Goal: Task Accomplishment & Management: Use online tool/utility

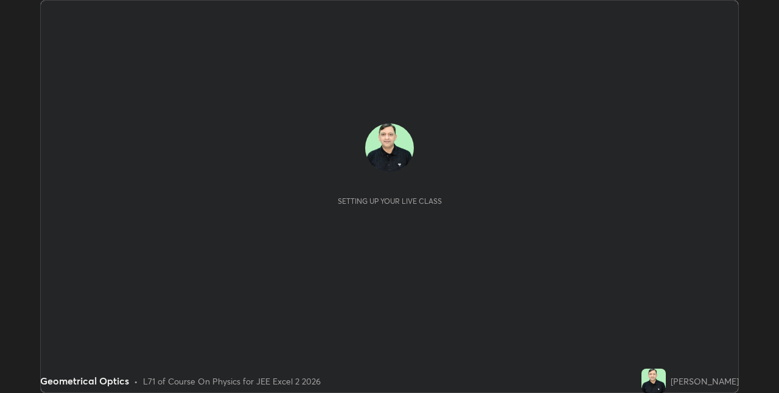
scroll to position [393, 779]
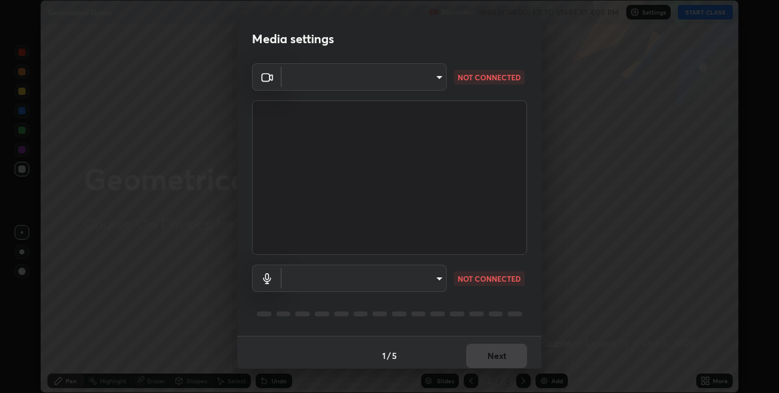
type input "75e712147918ca24a41eb6164b5846738d9e08eb627840b9f55e10290e3177b1"
type input "edabd9cc8d126c1a73767365600906e9c5a4425c76421b07867cf48dbb908c86"
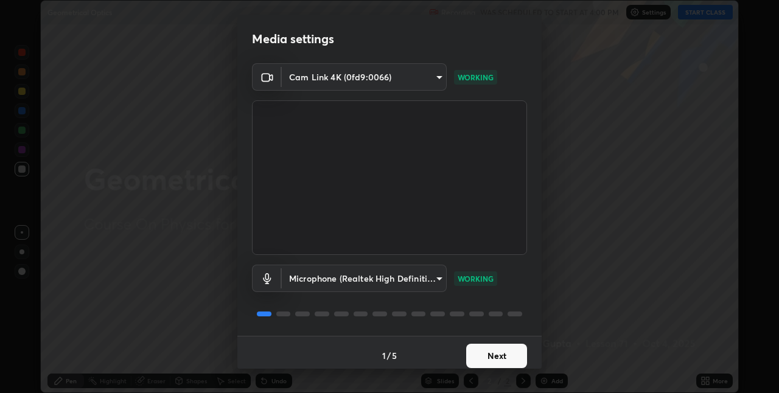
click at [492, 354] on button "Next" at bounding box center [496, 356] width 61 height 24
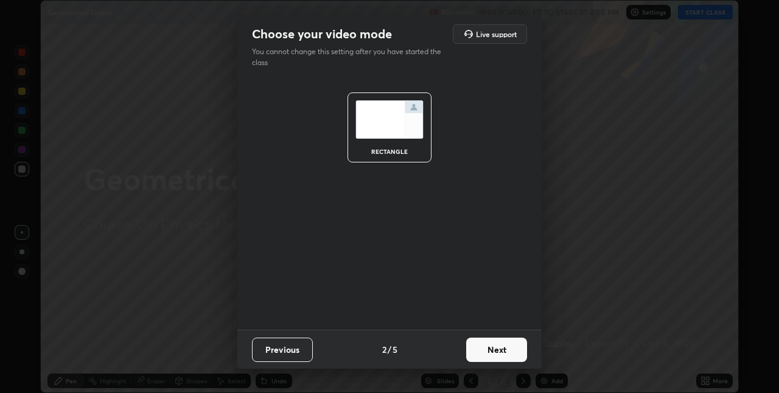
click at [501, 357] on button "Next" at bounding box center [496, 350] width 61 height 24
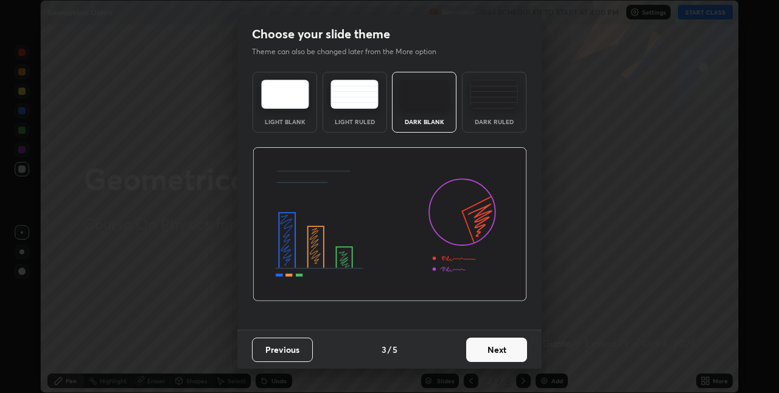
click at [504, 353] on button "Next" at bounding box center [496, 350] width 61 height 24
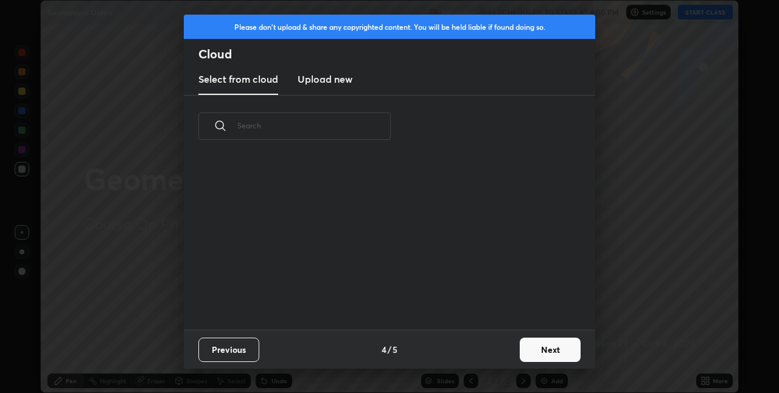
click at [536, 353] on button "Next" at bounding box center [550, 350] width 61 height 24
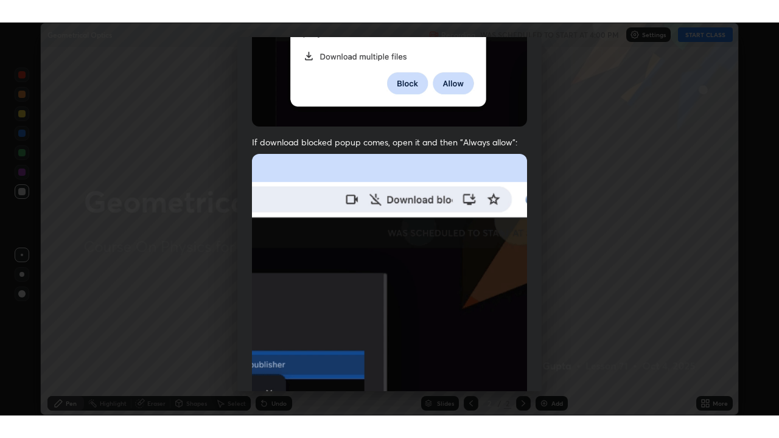
scroll to position [255, 0]
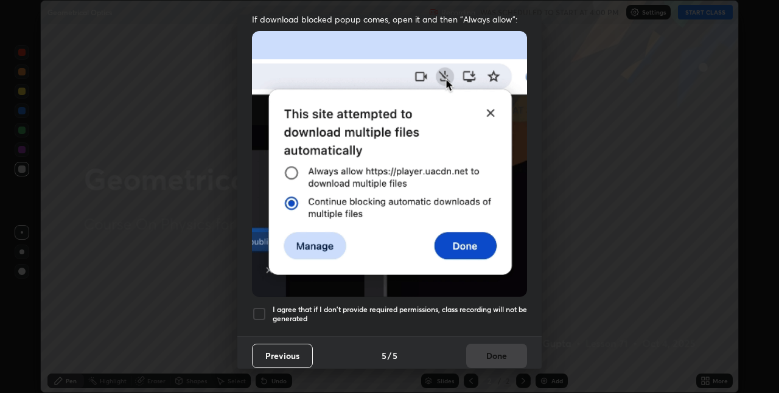
click at [255, 307] on div at bounding box center [259, 314] width 15 height 15
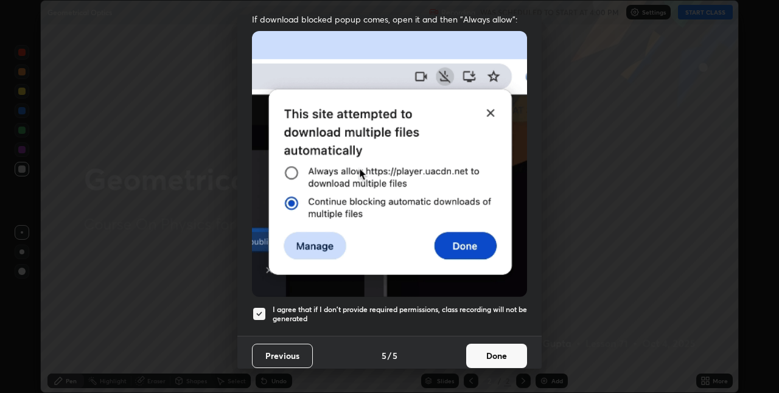
click at [470, 350] on button "Done" at bounding box center [496, 356] width 61 height 24
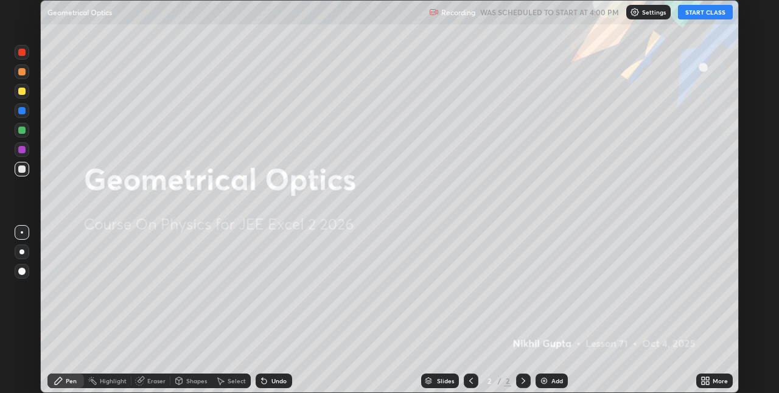
click at [692, 18] on button "START CLASS" at bounding box center [705, 12] width 55 height 15
click at [712, 378] on div "More" at bounding box center [715, 381] width 37 height 15
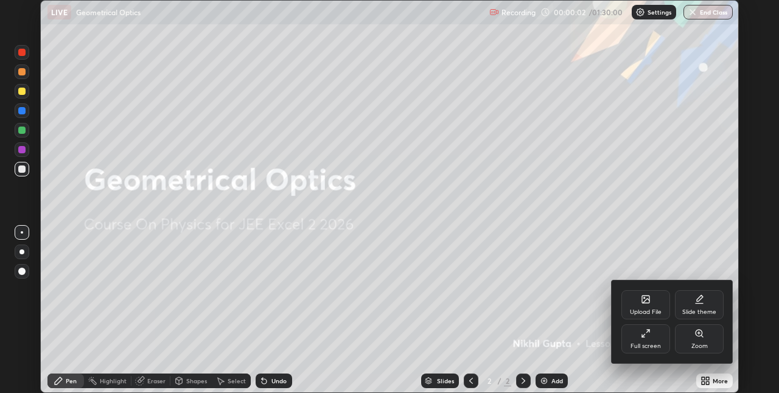
click at [649, 345] on div "Full screen" at bounding box center [646, 346] width 30 height 6
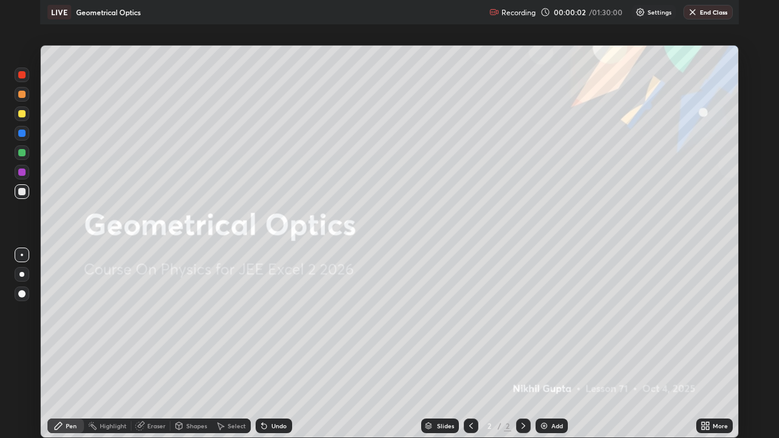
scroll to position [438, 779]
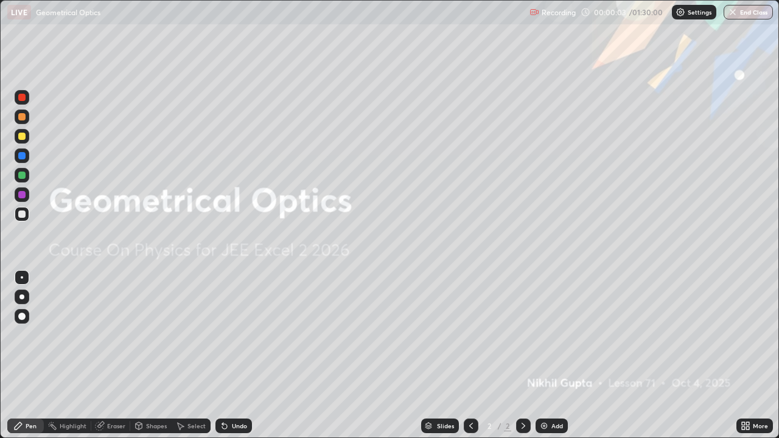
click at [557, 393] on div "Add" at bounding box center [558, 426] width 12 height 6
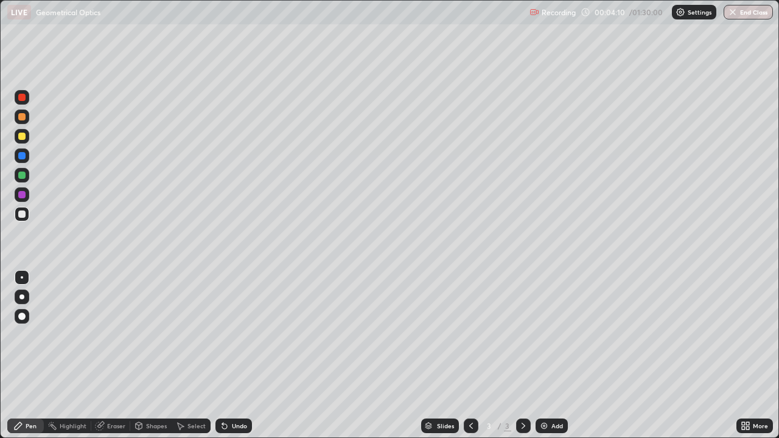
click at [23, 138] on div at bounding box center [21, 136] width 7 height 7
click at [23, 214] on div at bounding box center [21, 214] width 7 height 7
click at [555, 393] on div "Add" at bounding box center [558, 426] width 12 height 6
click at [562, 393] on div "Add" at bounding box center [558, 426] width 12 height 6
click at [464, 393] on div at bounding box center [471, 426] width 15 height 15
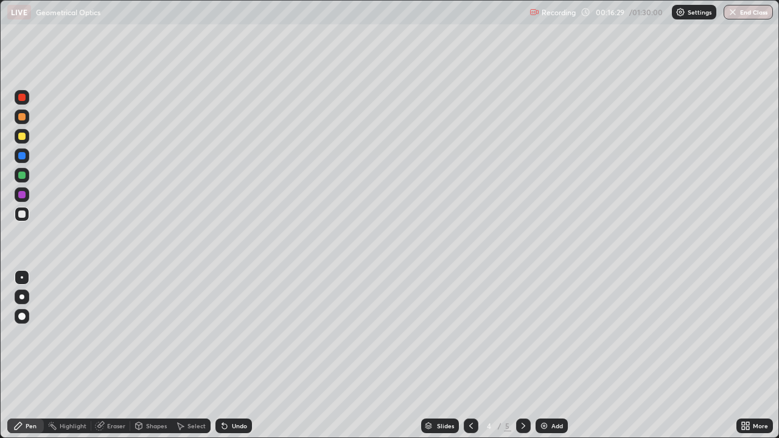
click at [470, 393] on icon at bounding box center [471, 426] width 10 height 10
click at [516, 393] on div at bounding box center [523, 426] width 15 height 15
click at [518, 393] on div at bounding box center [523, 426] width 15 height 15
click at [554, 393] on div "Add" at bounding box center [558, 426] width 12 height 6
click at [18, 138] on div at bounding box center [21, 136] width 7 height 7
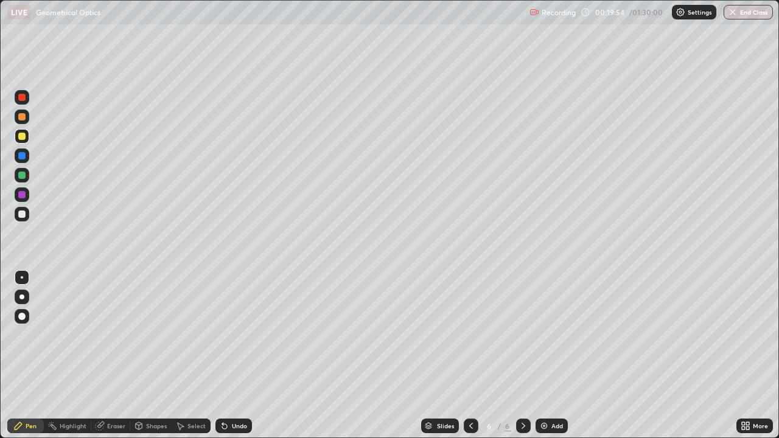
click at [19, 220] on div at bounding box center [22, 214] width 15 height 15
click at [553, 393] on div "Add" at bounding box center [558, 426] width 12 height 6
click at [15, 138] on div at bounding box center [22, 136] width 15 height 15
click at [21, 213] on div at bounding box center [21, 214] width 7 height 7
click at [24, 138] on div at bounding box center [21, 136] width 7 height 7
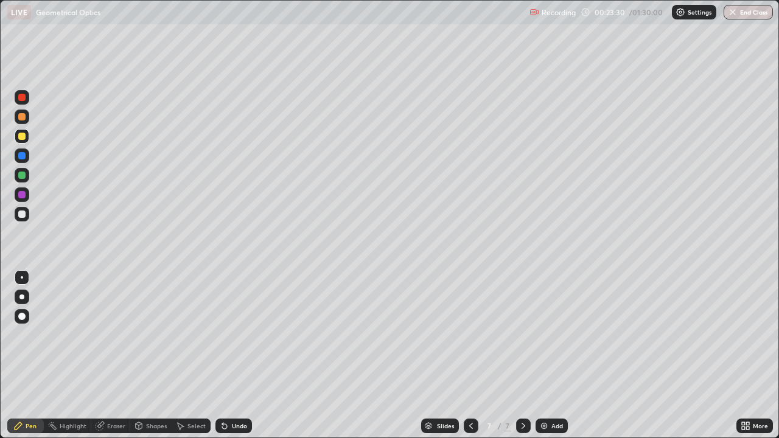
click at [27, 219] on div at bounding box center [22, 214] width 15 height 15
click at [22, 137] on div at bounding box center [21, 136] width 7 height 7
click at [21, 214] on div at bounding box center [21, 214] width 7 height 7
click at [555, 393] on div "Add" at bounding box center [558, 426] width 12 height 6
click at [22, 139] on div at bounding box center [21, 136] width 7 height 7
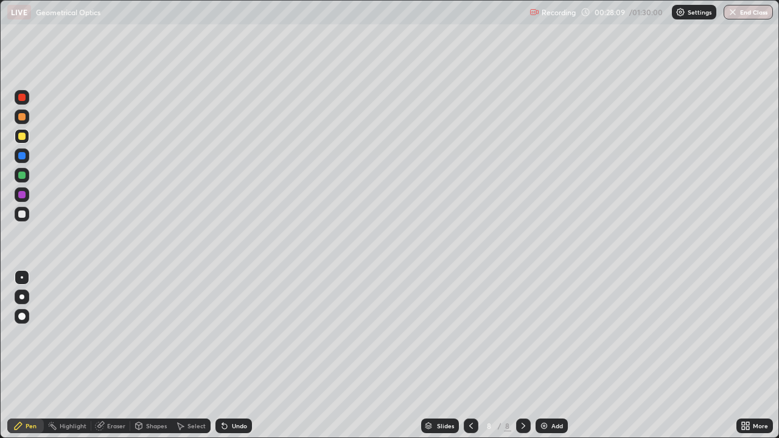
click at [239, 393] on div "Undo" at bounding box center [239, 426] width 15 height 6
click at [21, 213] on div at bounding box center [21, 214] width 7 height 7
click at [25, 142] on div at bounding box center [22, 136] width 15 height 15
click at [21, 214] on div at bounding box center [21, 214] width 7 height 7
click at [556, 393] on div "Add" at bounding box center [558, 426] width 12 height 6
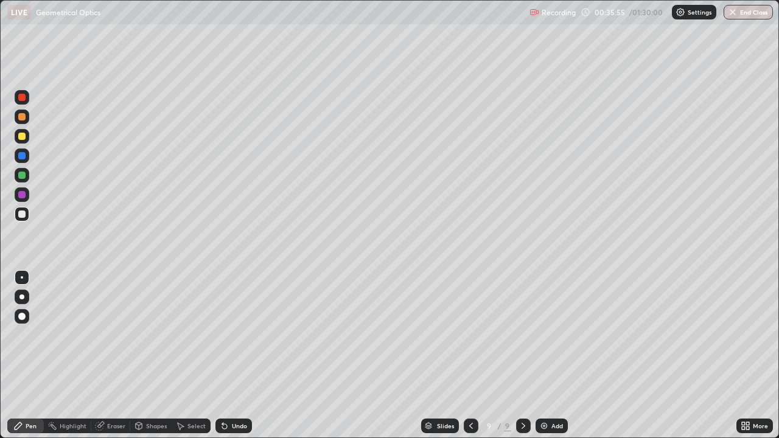
click at [23, 139] on div at bounding box center [21, 136] width 7 height 7
click at [23, 217] on div at bounding box center [21, 214] width 7 height 7
click at [193, 393] on div "Select" at bounding box center [197, 426] width 18 height 6
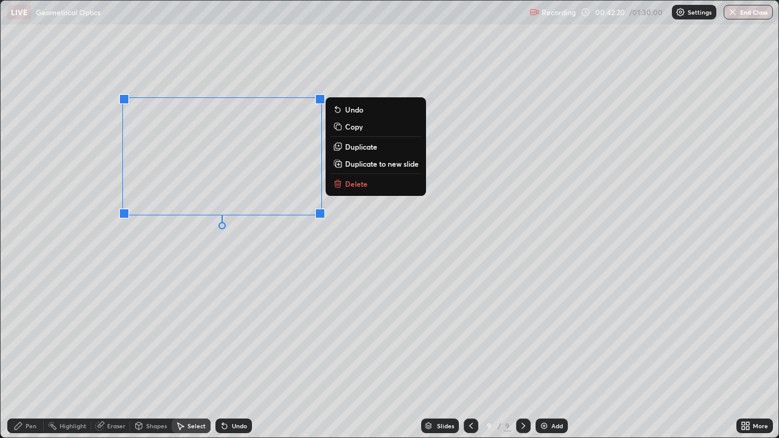
click at [364, 164] on p "Duplicate to new slide" at bounding box center [382, 164] width 74 height 10
click at [371, 164] on p "Duplicate to new slide" at bounding box center [382, 164] width 74 height 10
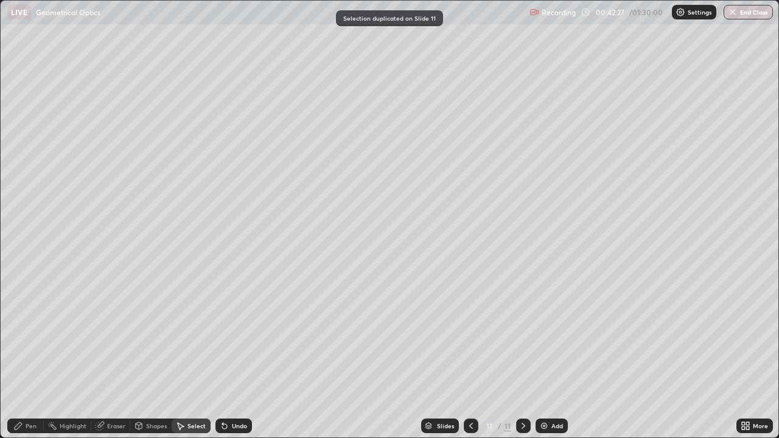
click at [470, 393] on icon at bounding box center [471, 426] width 10 height 10
click at [30, 393] on div "Pen" at bounding box center [31, 426] width 11 height 6
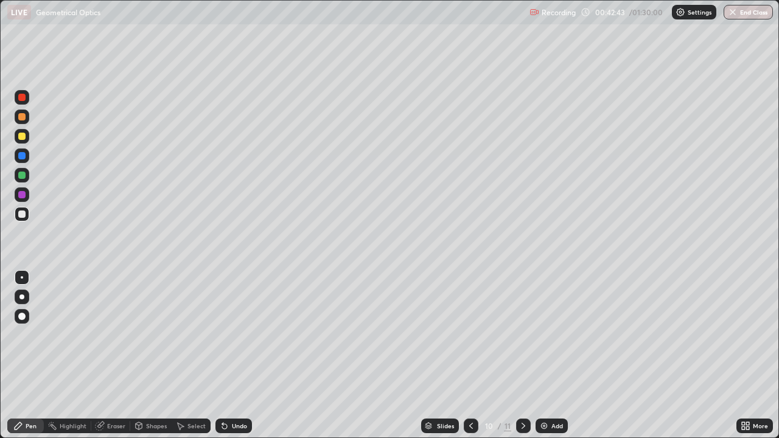
click at [116, 393] on div "Eraser" at bounding box center [116, 426] width 18 height 6
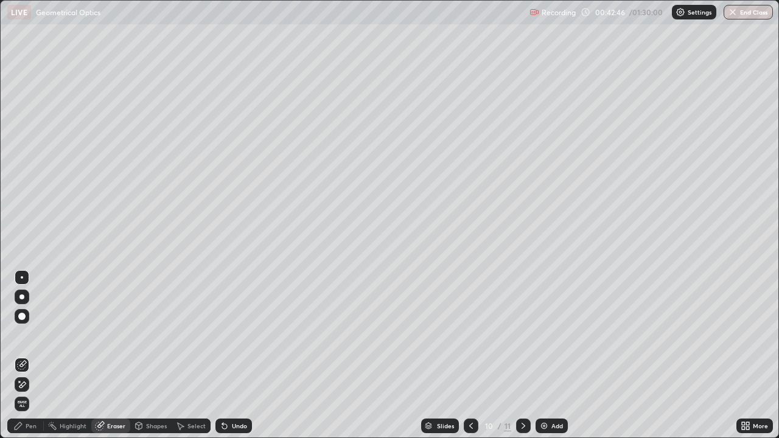
click at [26, 393] on div "Pen" at bounding box center [31, 426] width 11 height 6
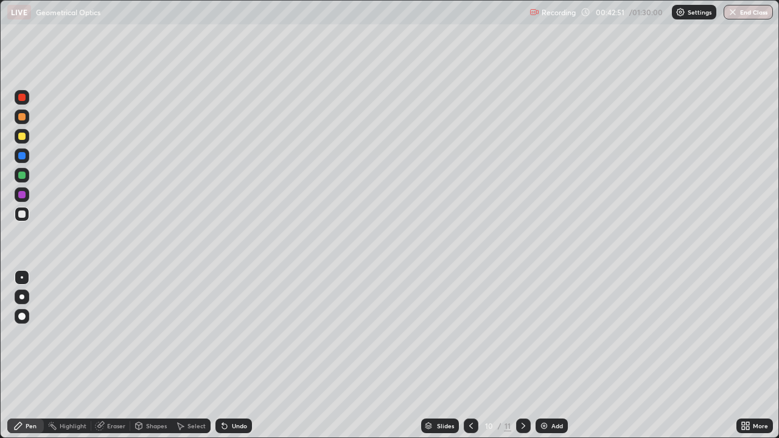
click at [112, 393] on div "Eraser" at bounding box center [116, 426] width 18 height 6
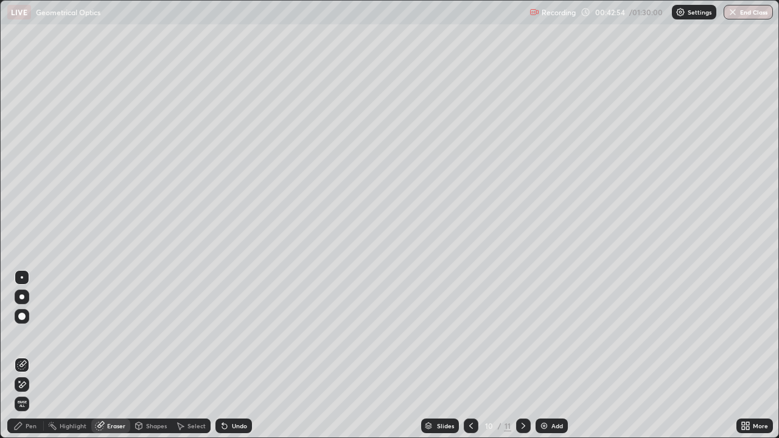
click at [31, 393] on div "Pen" at bounding box center [31, 426] width 11 height 6
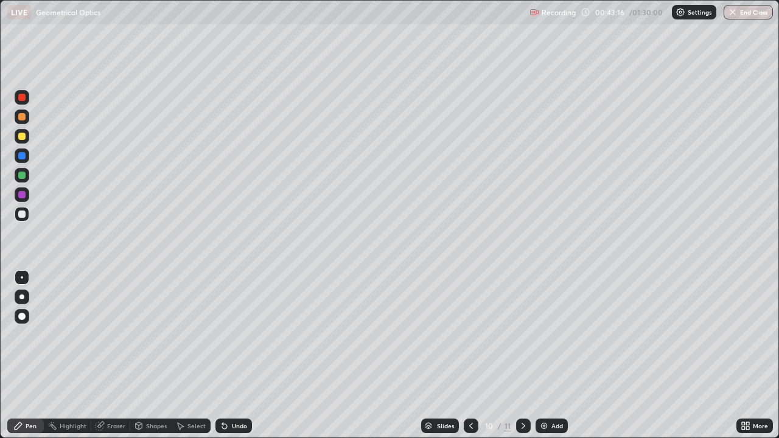
click at [21, 393] on div at bounding box center [21, 341] width 19 height 146
click at [27, 393] on div at bounding box center [21, 341] width 19 height 146
click at [32, 393] on div "Pen" at bounding box center [25, 426] width 37 height 24
click at [522, 393] on icon at bounding box center [524, 426] width 10 height 10
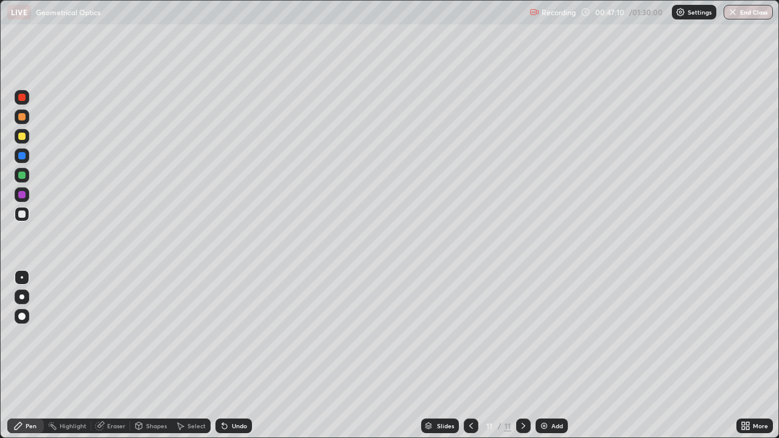
click at [21, 136] on div at bounding box center [21, 136] width 7 height 7
click at [21, 209] on div at bounding box center [22, 214] width 15 height 15
click at [239, 393] on div "Undo" at bounding box center [239, 426] width 15 height 6
click at [240, 393] on div "Undo" at bounding box center [234, 426] width 37 height 15
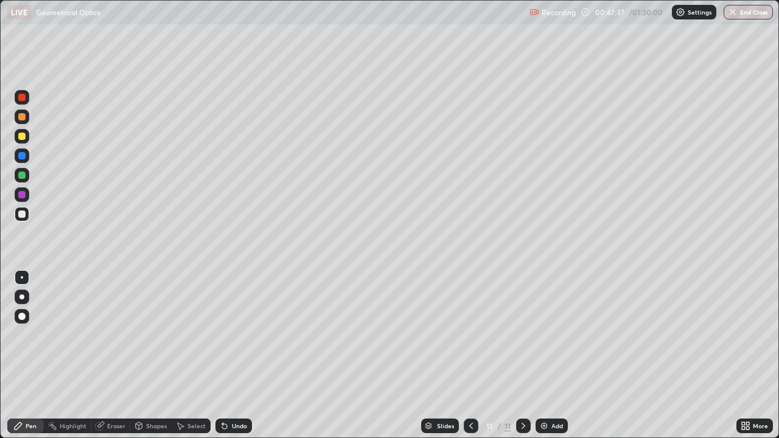
click at [240, 393] on div "Undo" at bounding box center [234, 426] width 37 height 15
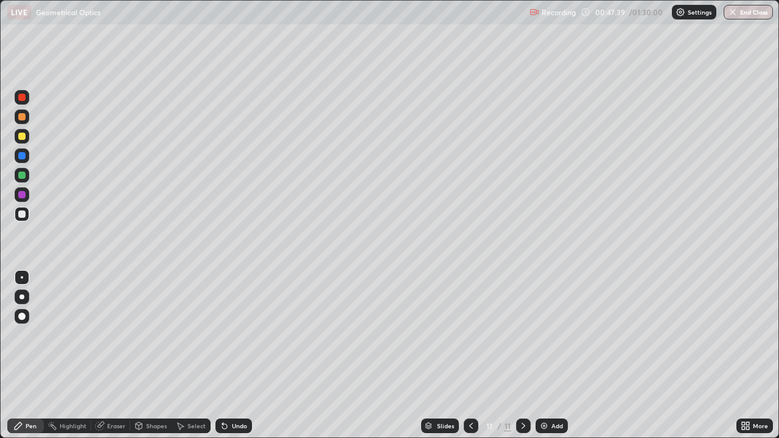
click at [236, 393] on div "Undo" at bounding box center [234, 426] width 37 height 15
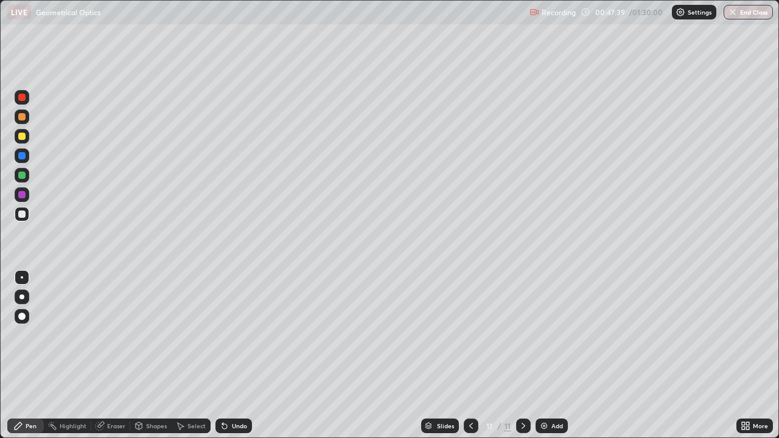
click at [236, 393] on div "Undo" at bounding box center [234, 426] width 37 height 15
click at [233, 393] on div "Undo" at bounding box center [234, 426] width 37 height 15
click at [231, 393] on div "Undo" at bounding box center [234, 426] width 37 height 15
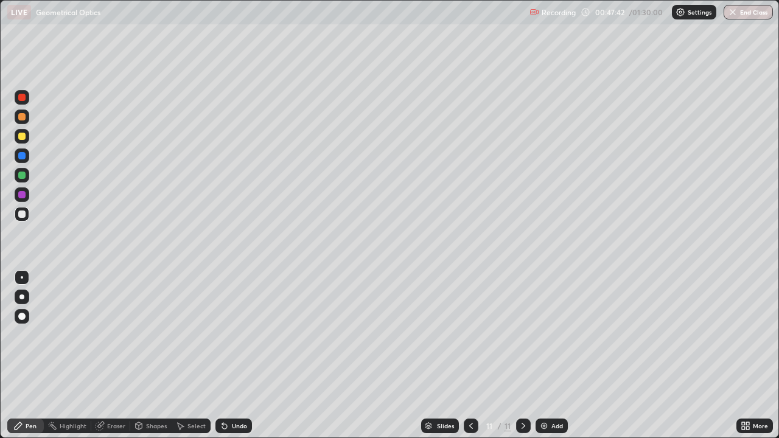
click at [231, 393] on div "Undo" at bounding box center [234, 426] width 37 height 15
click at [240, 393] on div "Undo" at bounding box center [239, 426] width 15 height 6
click at [114, 393] on div "Eraser" at bounding box center [116, 426] width 18 height 6
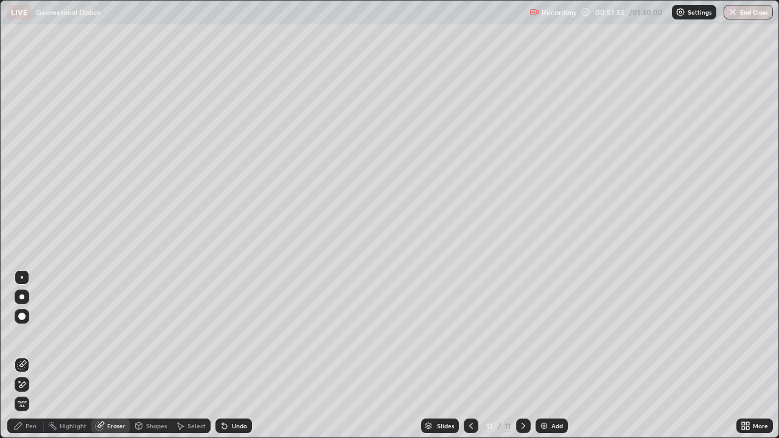
click at [28, 393] on div "Pen" at bounding box center [31, 426] width 11 height 6
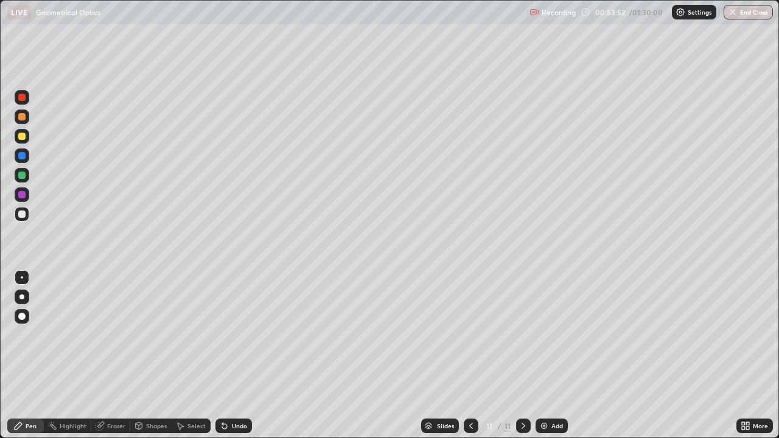
click at [556, 393] on div "Add" at bounding box center [558, 426] width 12 height 6
click at [27, 135] on div at bounding box center [22, 136] width 15 height 15
click at [24, 214] on div at bounding box center [21, 214] width 7 height 7
click at [13, 369] on div at bounding box center [21, 341] width 19 height 146
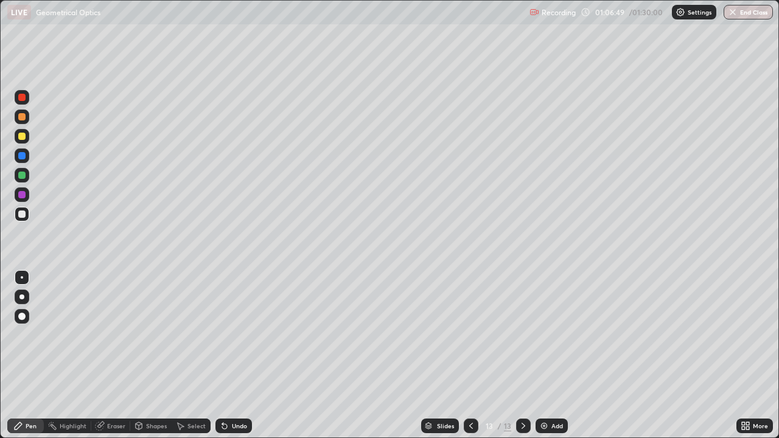
click at [543, 393] on img at bounding box center [544, 426] width 10 height 10
click at [470, 393] on icon at bounding box center [471, 426] width 10 height 10
click at [519, 393] on icon at bounding box center [524, 426] width 10 height 10
click at [470, 393] on icon at bounding box center [471, 426] width 10 height 10
click at [522, 393] on icon at bounding box center [524, 426] width 10 height 10
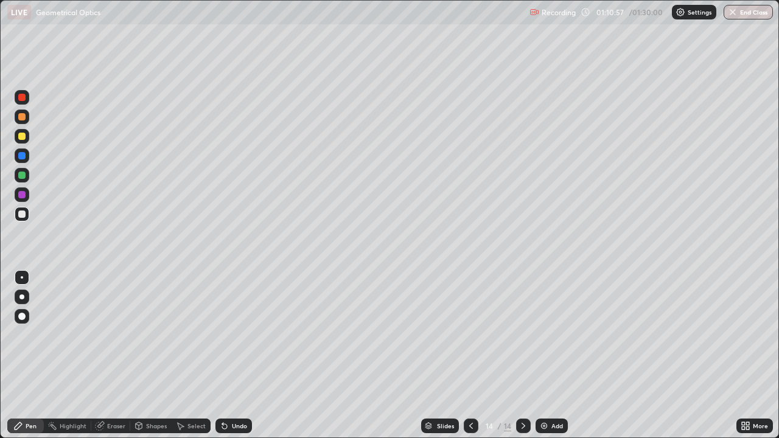
click at [555, 393] on div "Add" at bounding box center [558, 426] width 12 height 6
click at [22, 139] on div at bounding box center [21, 136] width 7 height 7
click at [20, 216] on div at bounding box center [21, 214] width 7 height 7
click at [469, 393] on icon at bounding box center [471, 426] width 4 height 6
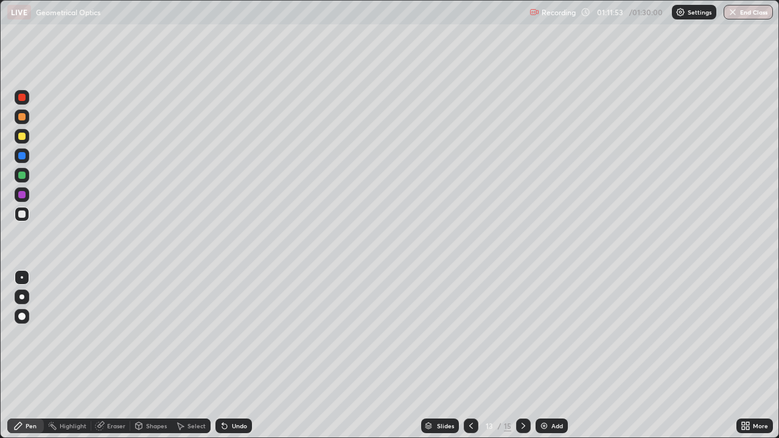
click at [522, 393] on icon at bounding box center [524, 426] width 10 height 10
click at [234, 393] on div "Undo" at bounding box center [239, 426] width 15 height 6
click at [557, 393] on div "Add" at bounding box center [558, 426] width 12 height 6
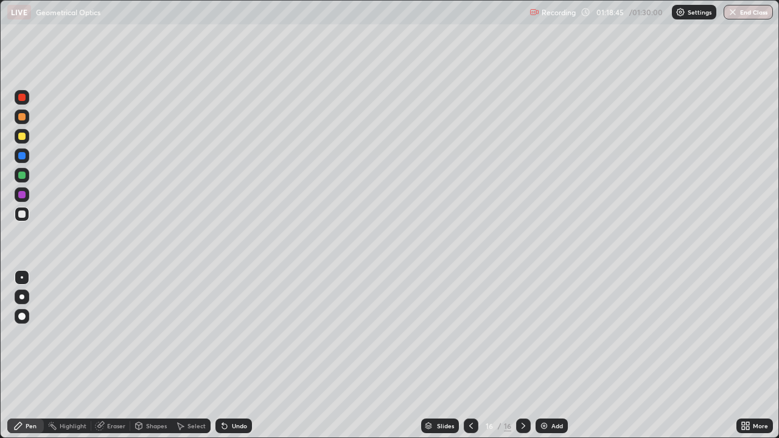
click at [470, 393] on icon at bounding box center [471, 426] width 10 height 10
click at [522, 393] on icon at bounding box center [524, 426] width 10 height 10
click at [751, 17] on button "End Class" at bounding box center [748, 12] width 49 height 15
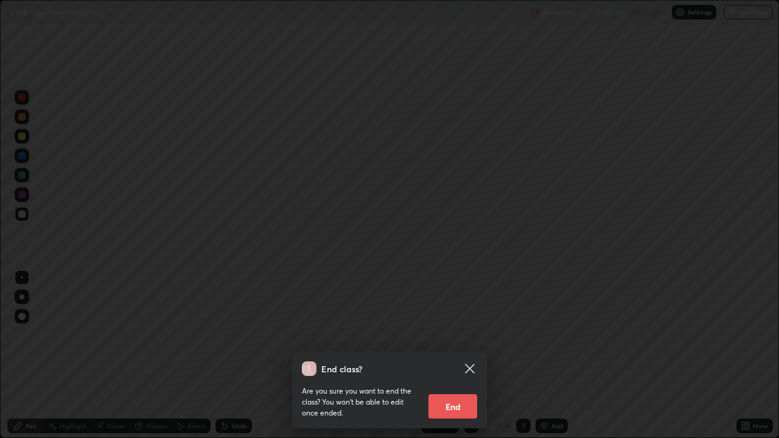
click at [457, 393] on button "End" at bounding box center [453, 407] width 49 height 24
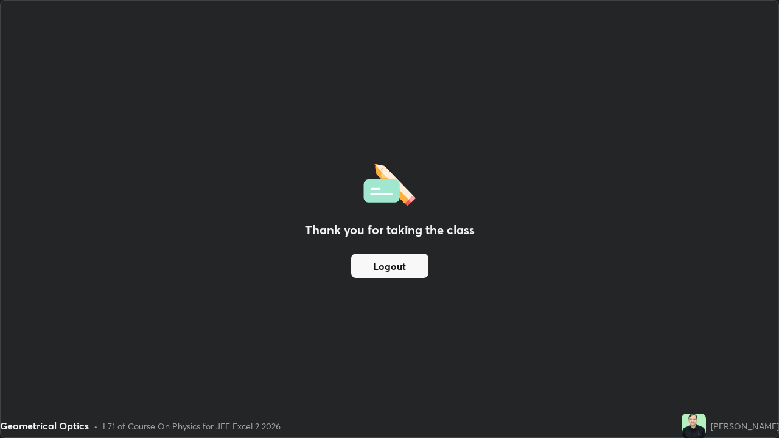
click at [397, 266] on button "Logout" at bounding box center [389, 266] width 77 height 24
